Goal: Information Seeking & Learning: Learn about a topic

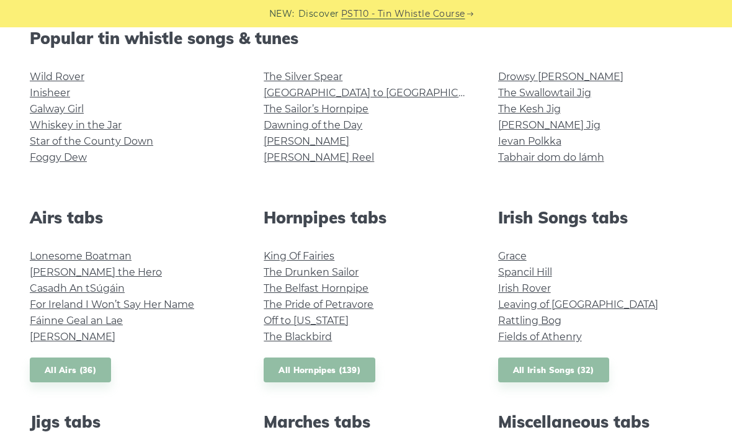
scroll to position [324, 0]
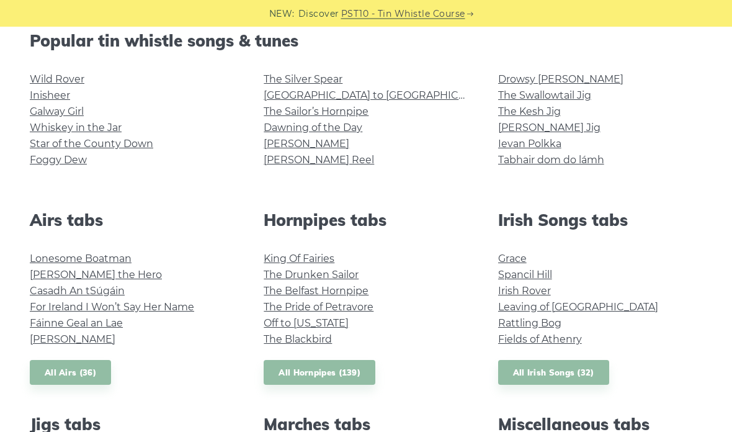
click at [517, 126] on link "[PERSON_NAME] Jig" at bounding box center [549, 128] width 102 height 12
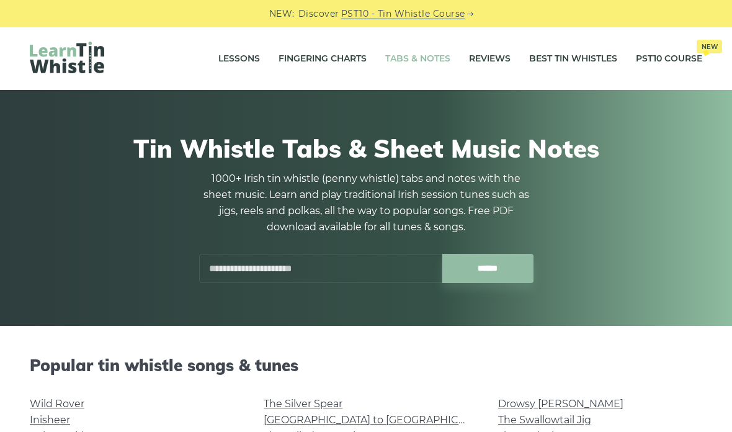
scroll to position [324, 0]
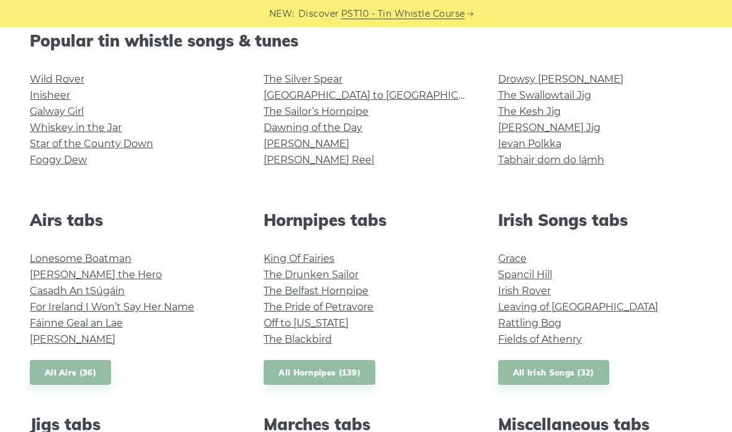
click at [514, 116] on link "The Kesh Jig" at bounding box center [529, 111] width 63 height 12
click at [60, 166] on link "Foggy Dew" at bounding box center [58, 160] width 57 height 12
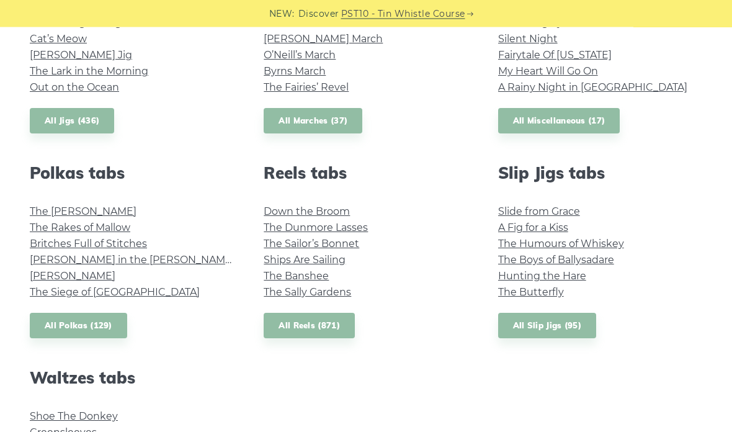
scroll to position [780, 0]
click at [40, 273] on link "John Ryan’s" at bounding box center [73, 276] width 86 height 12
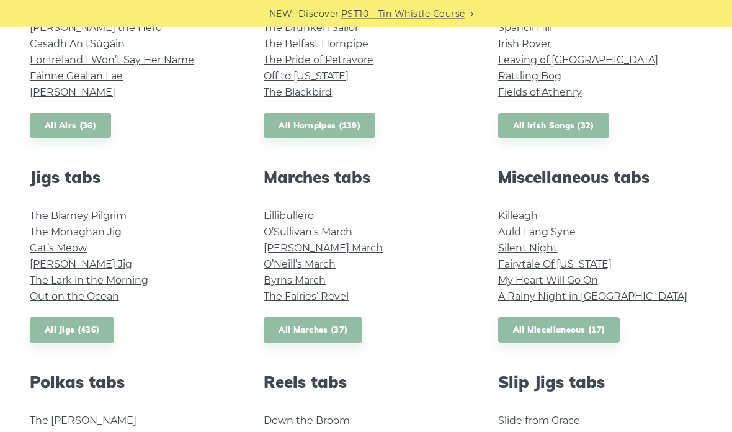
scroll to position [580, 0]
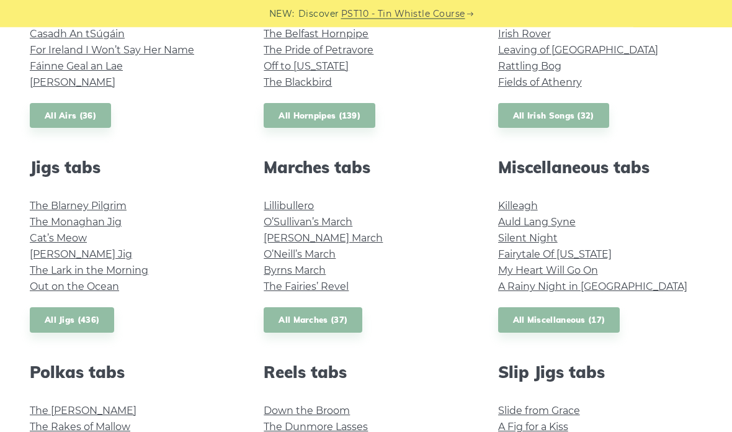
click at [282, 407] on link "Down the Broom" at bounding box center [307, 411] width 86 height 12
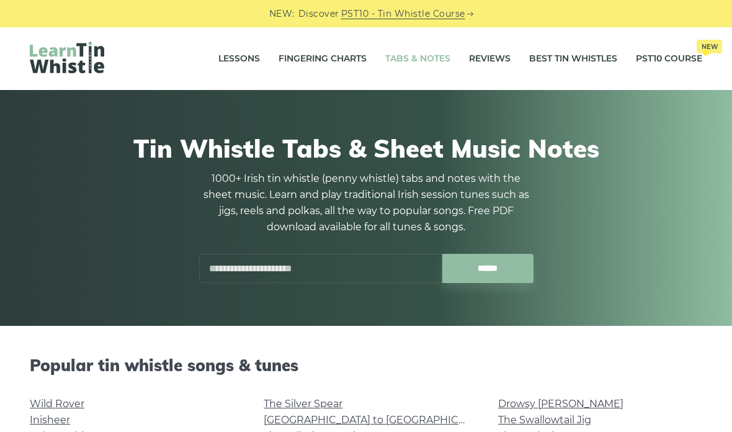
scroll to position [631, 0]
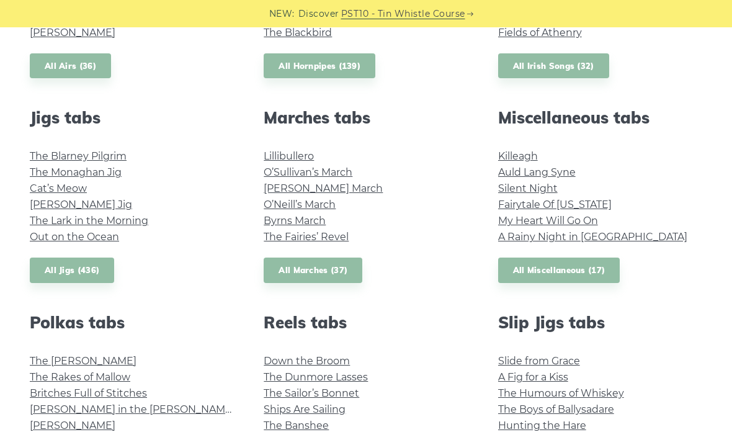
click at [276, 154] on link "Lillibullero" at bounding box center [289, 156] width 50 height 12
click at [513, 153] on link "Killeagh" at bounding box center [518, 156] width 40 height 12
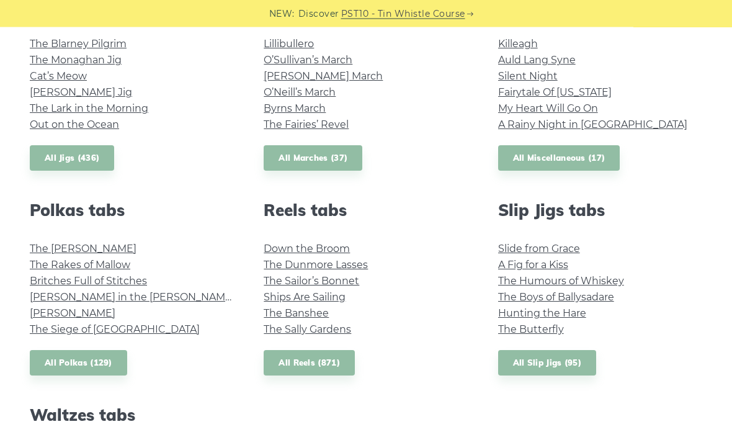
scroll to position [788, 0]
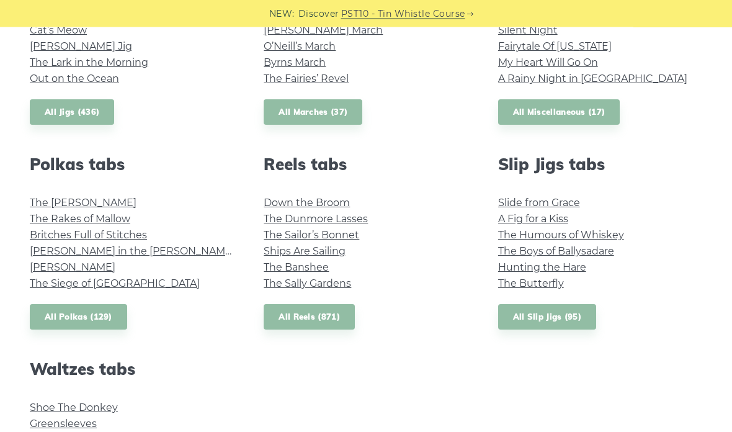
click at [41, 280] on link "The Siege of Ennis" at bounding box center [115, 284] width 170 height 12
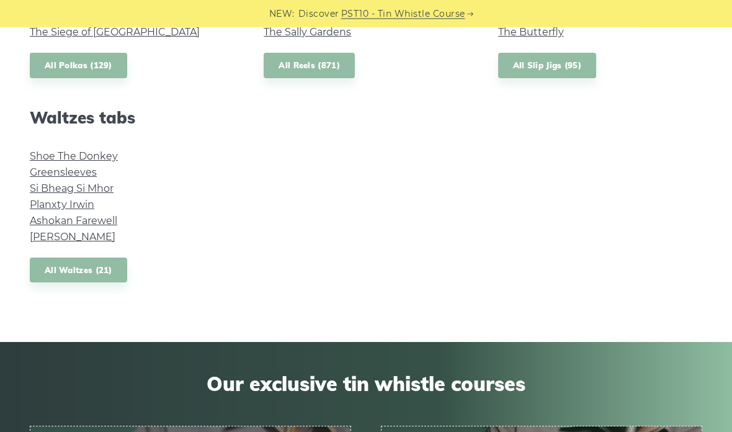
scroll to position [1040, 0]
click at [46, 260] on link "All Waltzes (21)" at bounding box center [78, 269] width 97 height 25
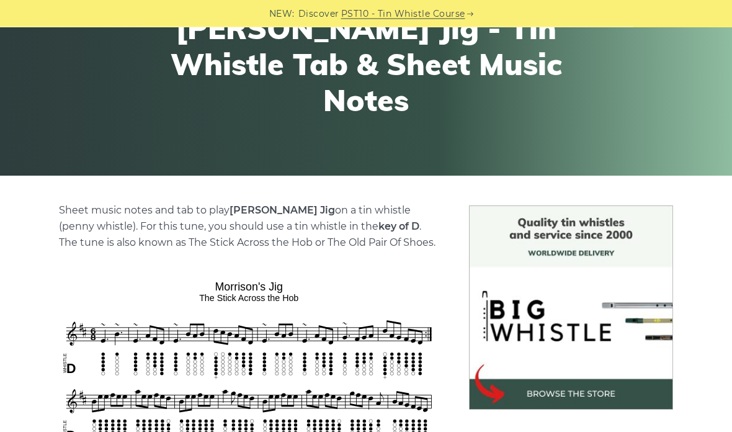
scroll to position [135, 0]
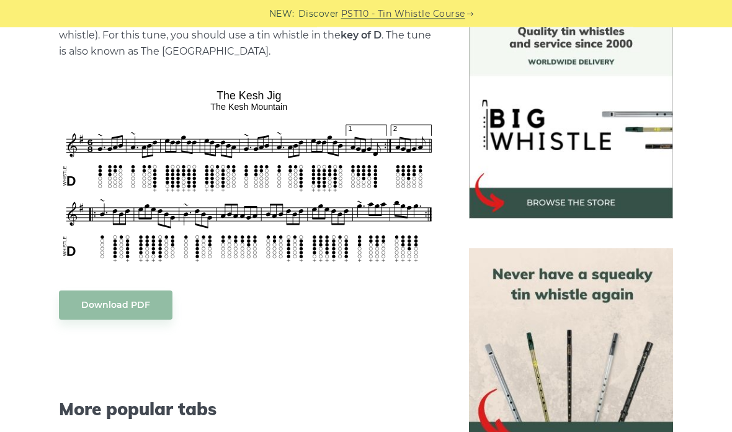
scroll to position [341, 0]
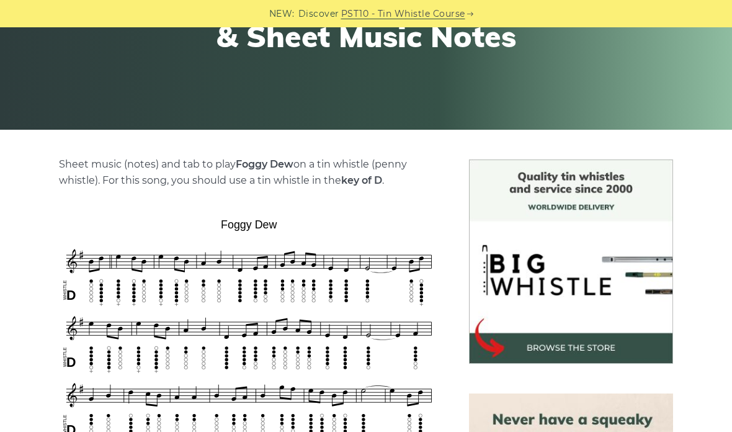
scroll to position [184, 0]
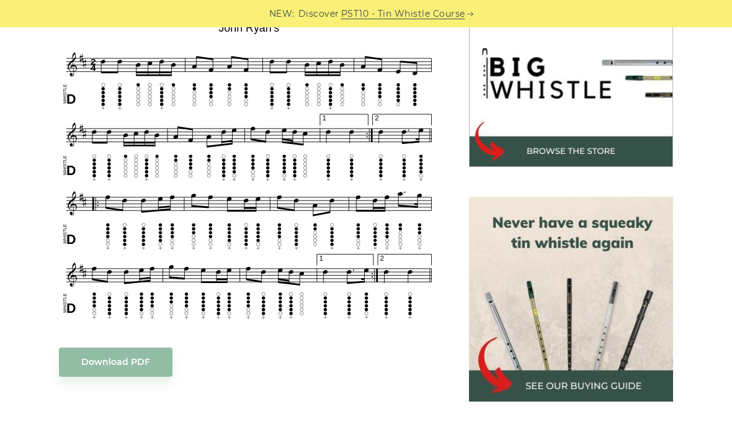
scroll to position [391, 0]
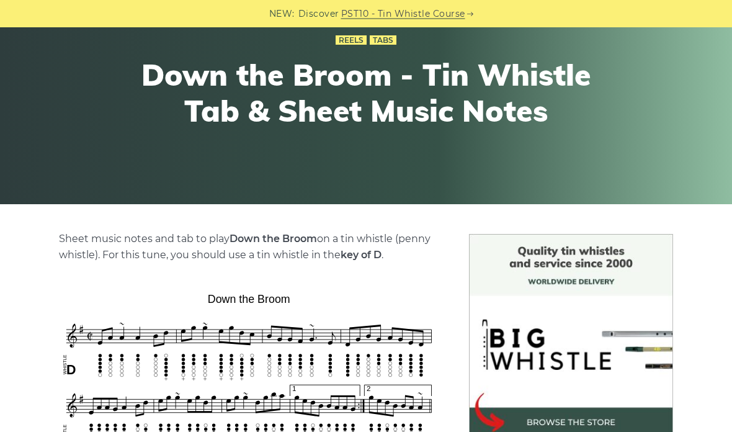
scroll to position [86, 0]
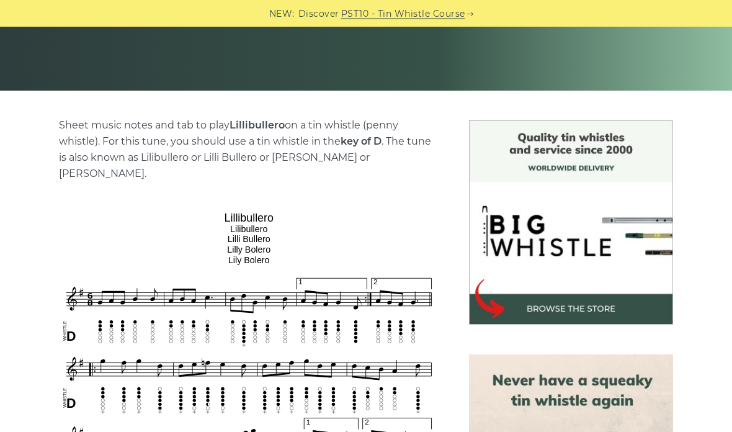
scroll to position [180, 0]
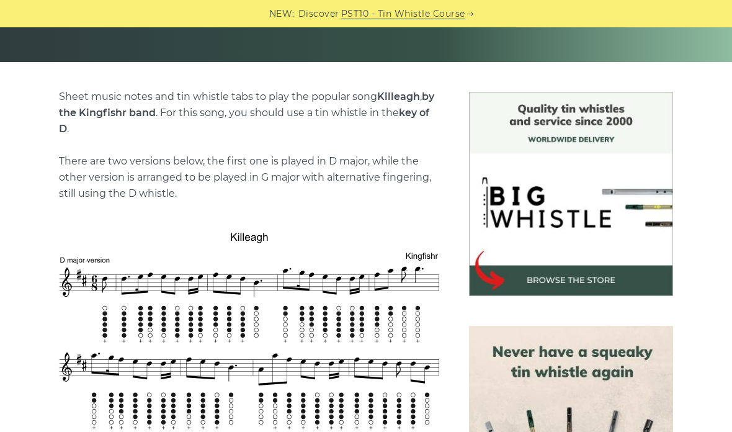
scroll to position [233, 0]
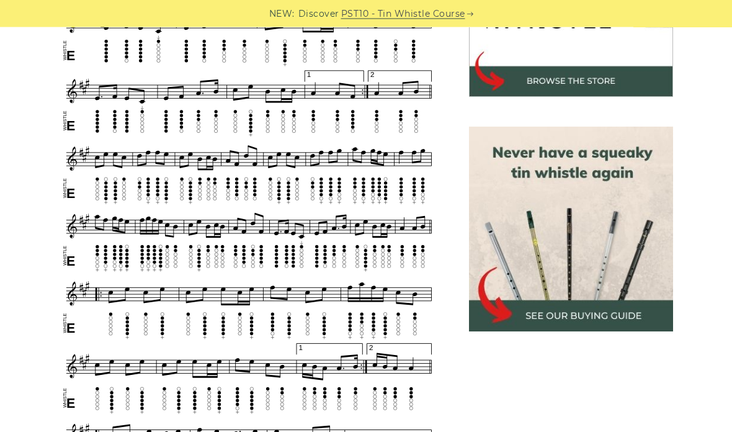
scroll to position [364, 0]
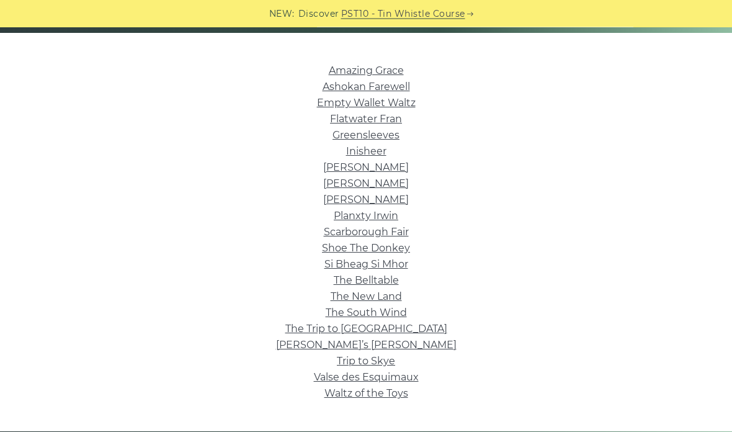
scroll to position [302, 0]
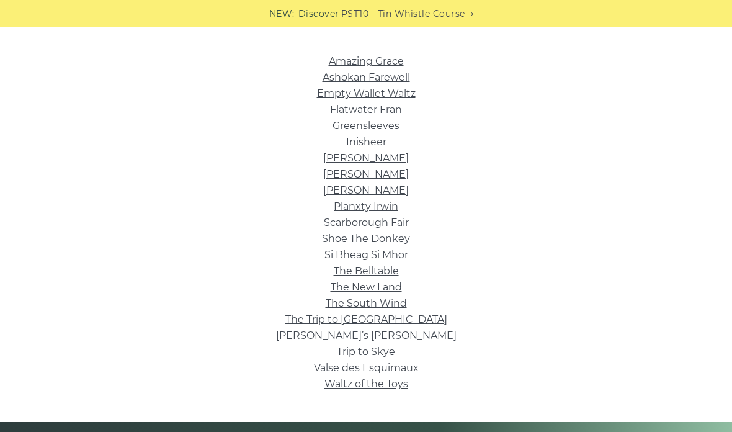
click at [334, 224] on link "Scarborough Fair" at bounding box center [366, 222] width 85 height 12
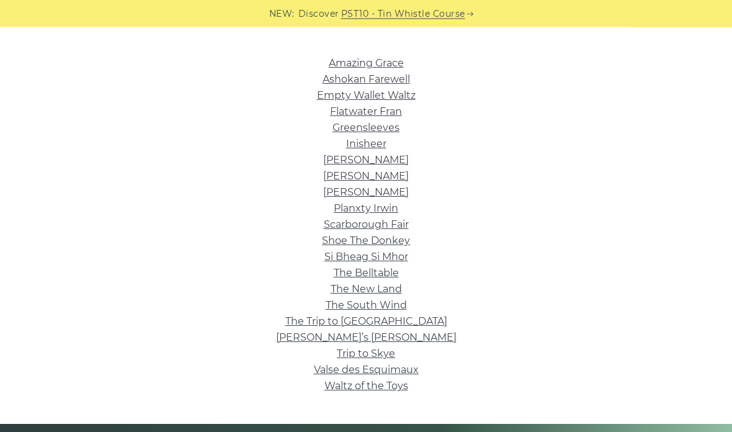
scroll to position [301, 0]
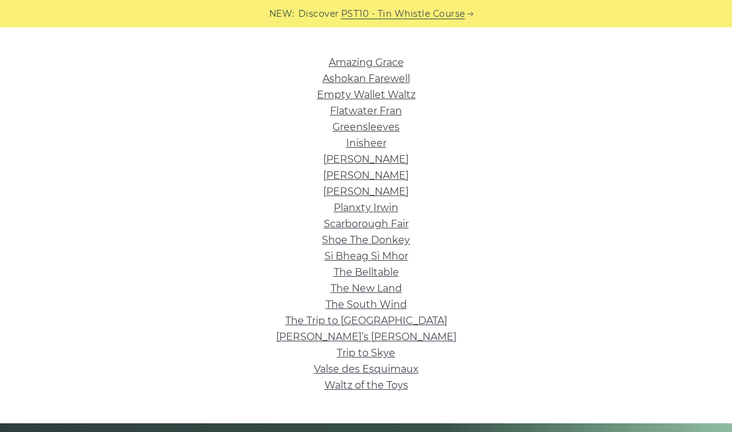
click at [337, 78] on link "Ashokan Farewell" at bounding box center [365, 79] width 87 height 12
click at [347, 129] on link "Greensleeves" at bounding box center [365, 127] width 67 height 12
click at [357, 149] on link "Inisheer" at bounding box center [366, 143] width 40 height 12
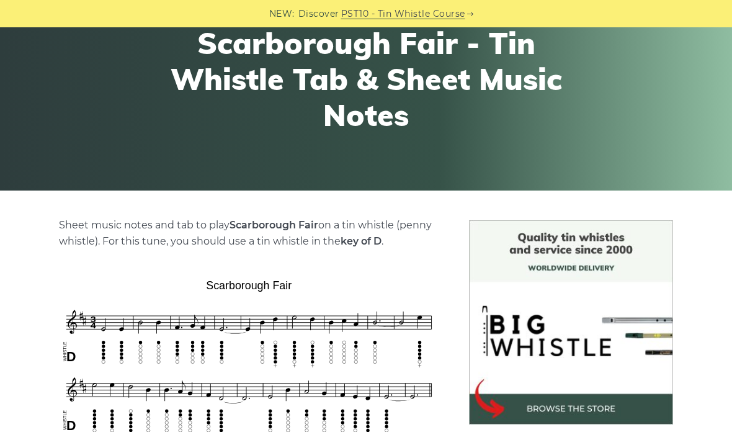
scroll to position [40, 0]
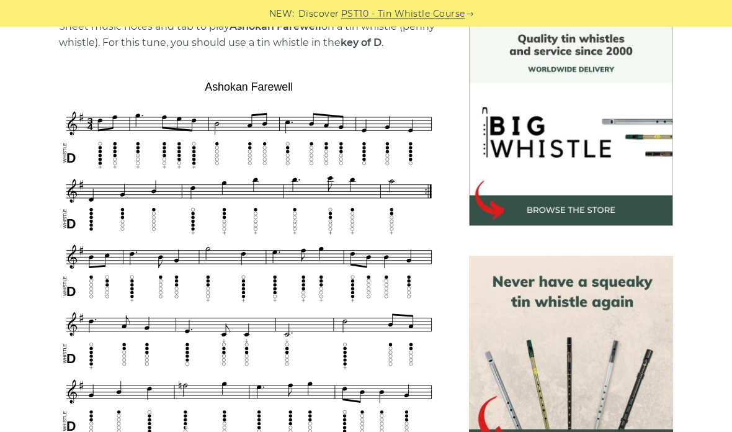
scroll to position [244, 0]
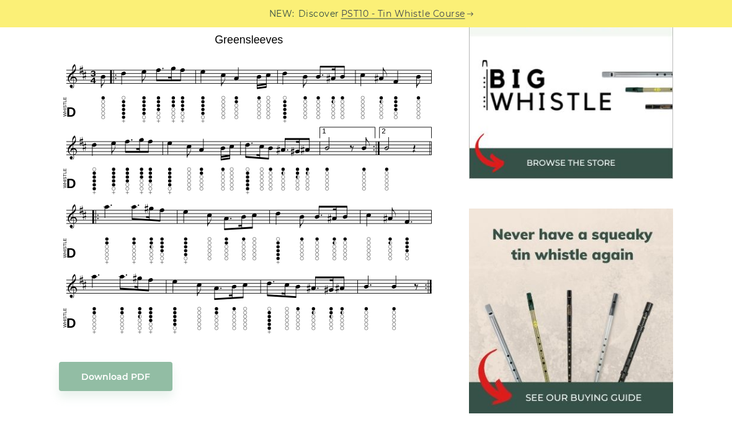
scroll to position [381, 0]
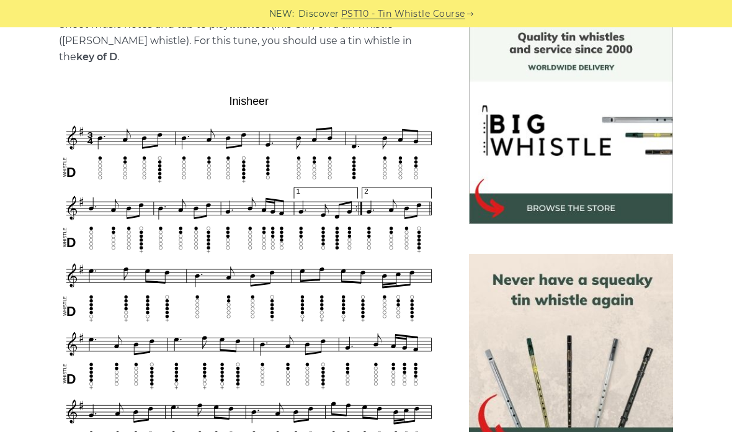
scroll to position [313, 0]
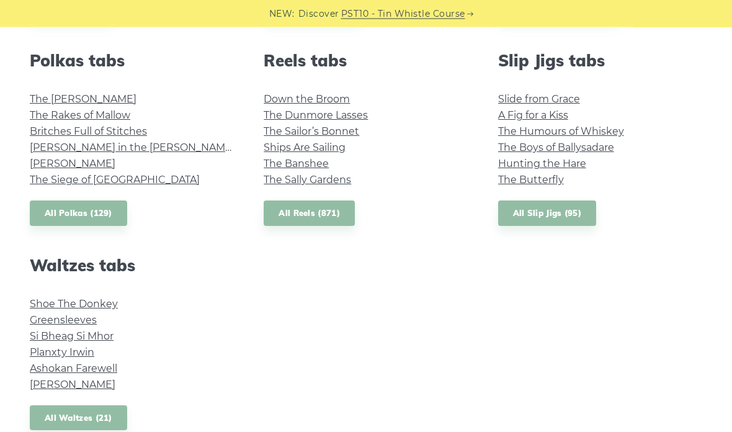
scroll to position [892, 0]
click at [289, 215] on link "All Reels (871)" at bounding box center [309, 212] width 91 height 25
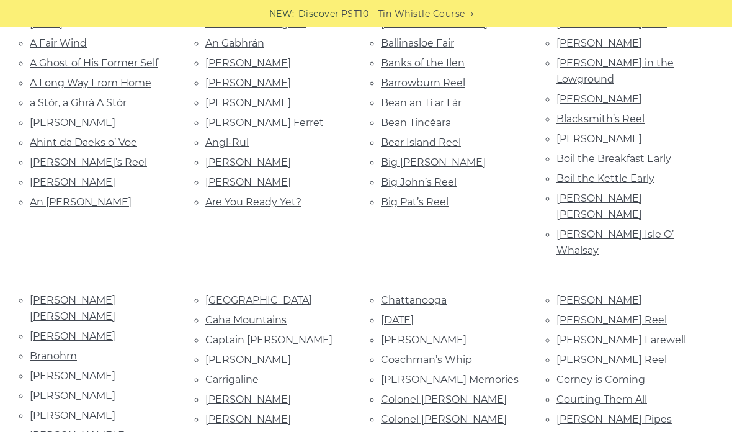
scroll to position [344, 0]
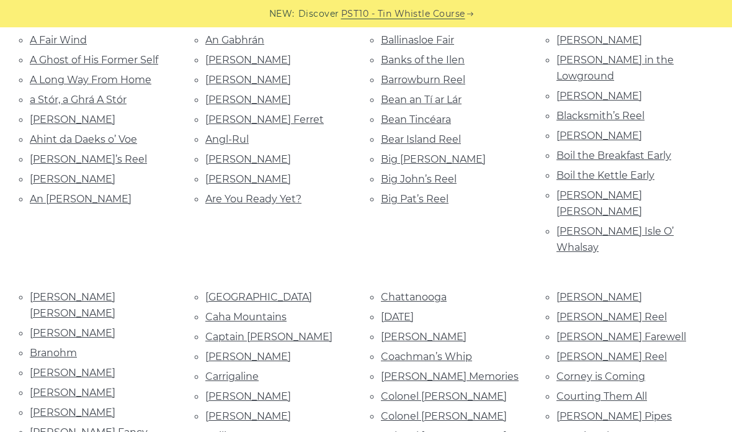
click at [216, 390] on link "[PERSON_NAME]" at bounding box center [248, 396] width 86 height 12
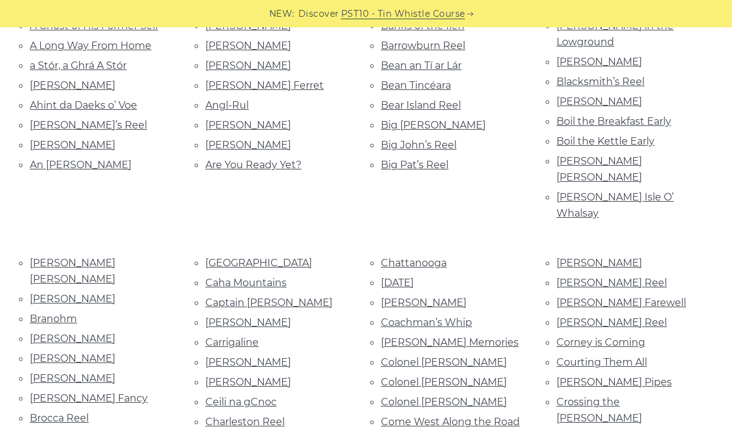
scroll to position [377, 0]
click at [569, 156] on link "[PERSON_NAME] [PERSON_NAME]" at bounding box center [599, 170] width 86 height 28
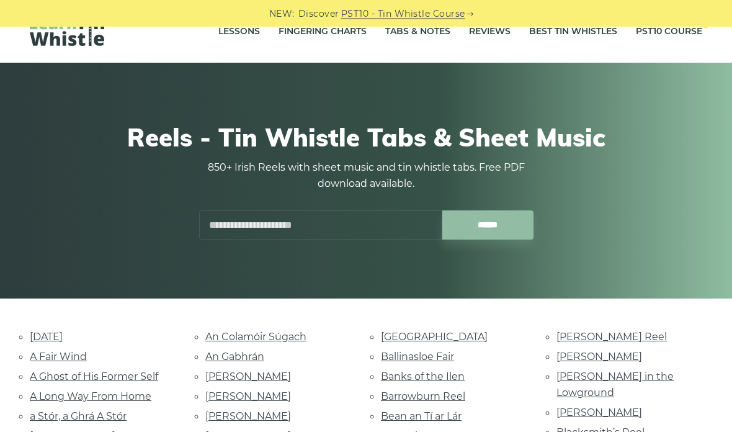
scroll to position [0, 0]
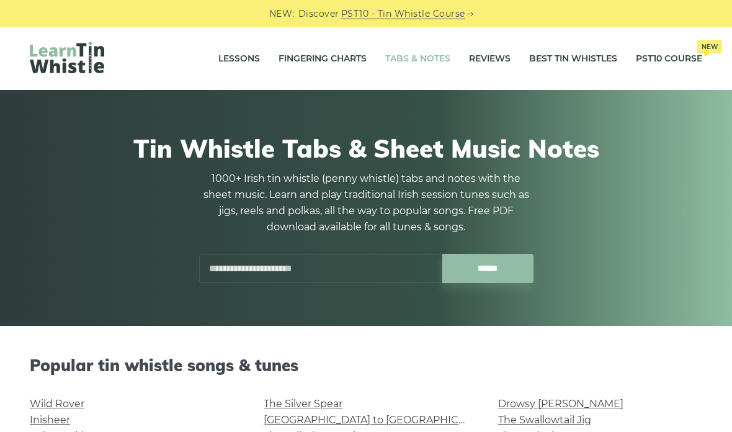
click at [220, 257] on input "text" at bounding box center [320, 268] width 243 height 29
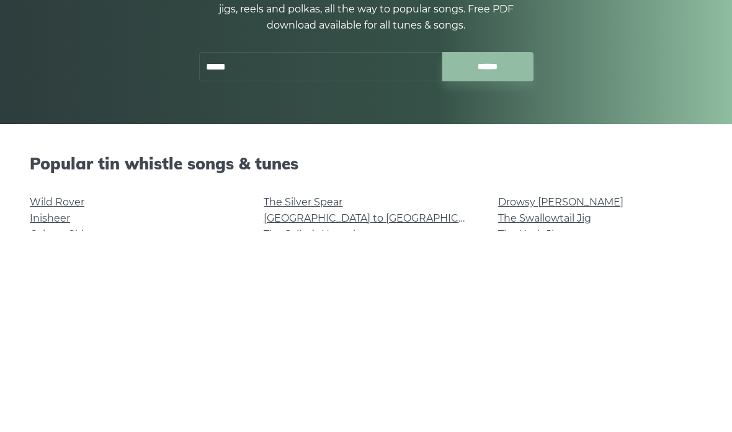
scroll to position [202, 0]
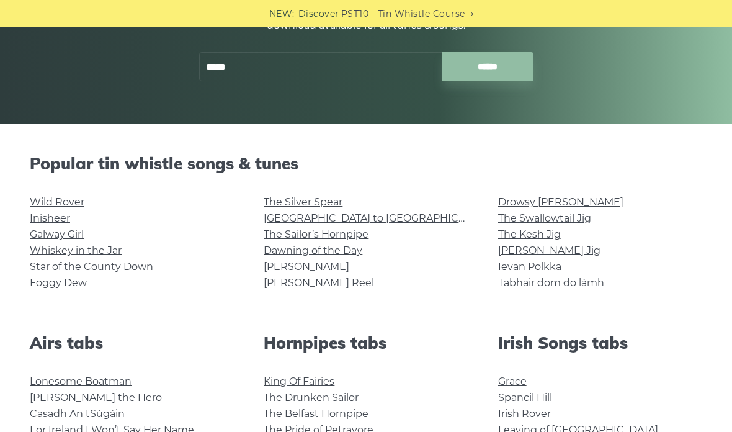
type input "*****"
click at [274, 216] on link "[GEOGRAPHIC_DATA] to [GEOGRAPHIC_DATA]" at bounding box center [378, 218] width 229 height 12
click at [282, 236] on link "The Sailor’s Hornpipe" at bounding box center [316, 234] width 105 height 12
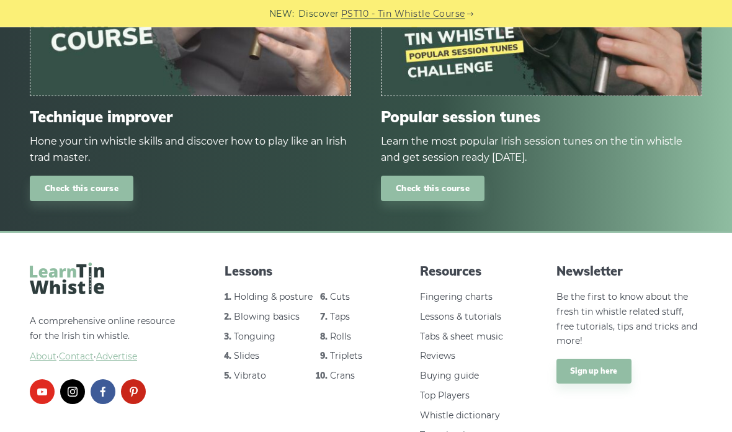
scroll to position [1403, 0]
